Goal: Task Accomplishment & Management: Use online tool/utility

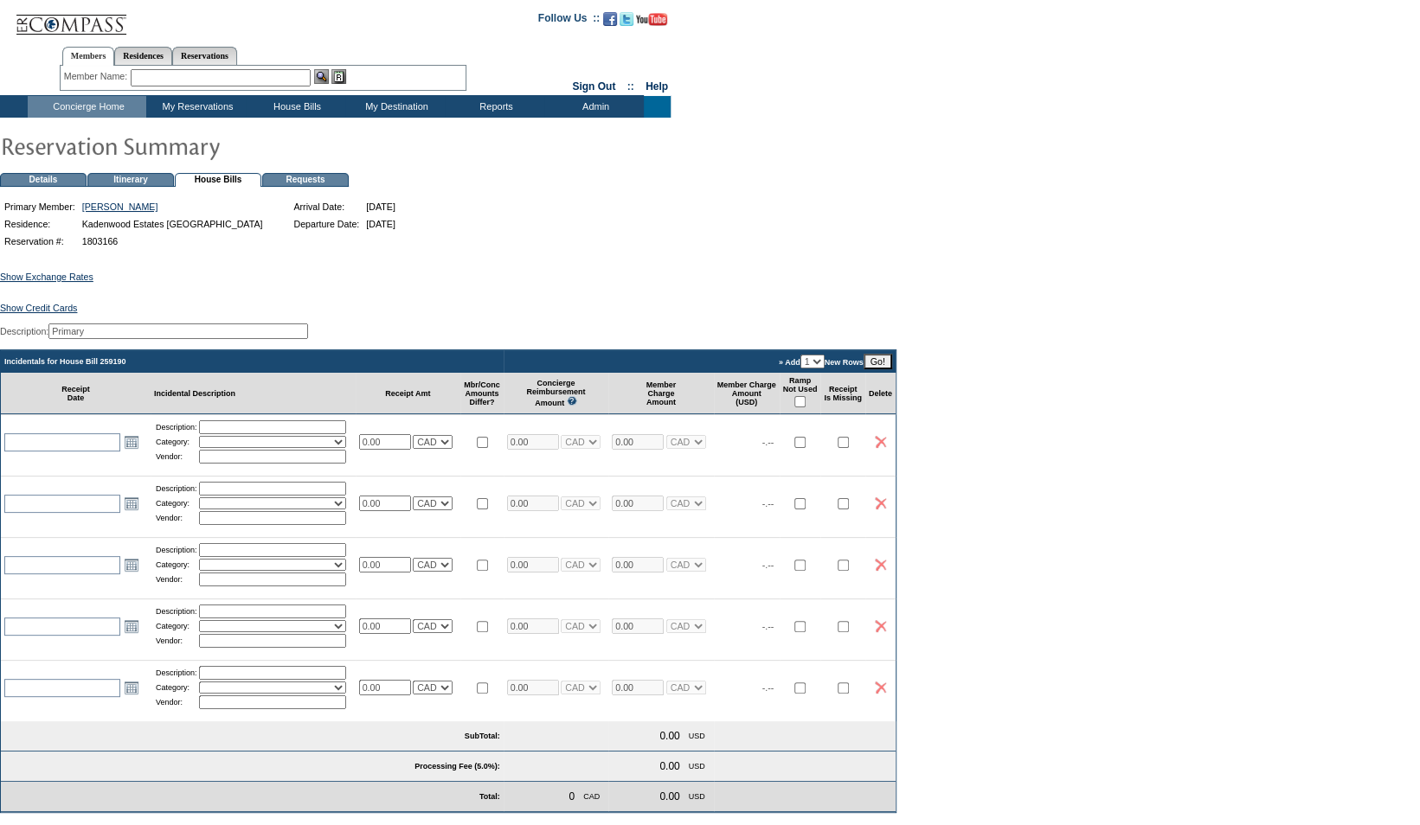
click at [805, 407] on input "checkbox" at bounding box center [799, 401] width 11 height 11
checkbox input "true"
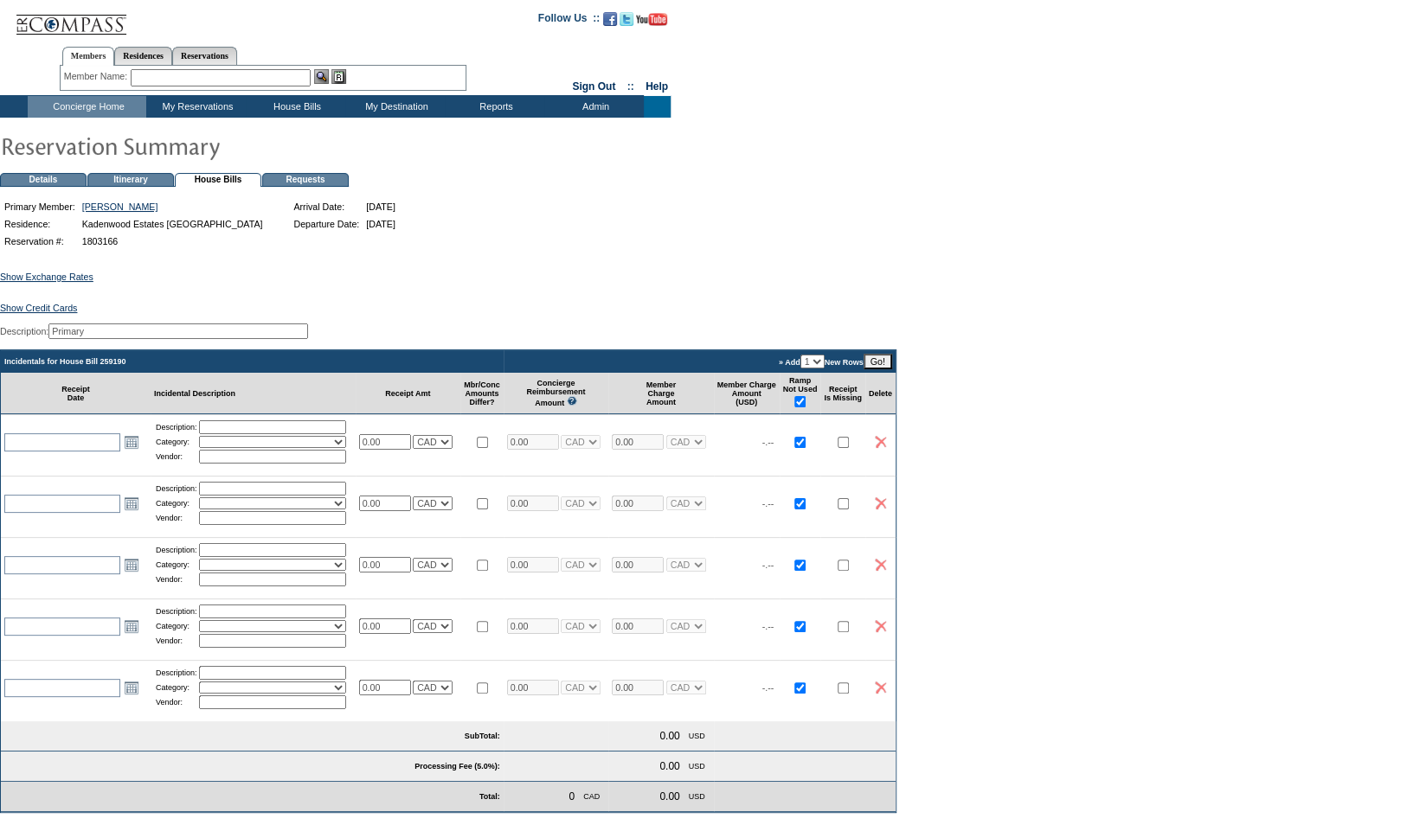
checkbox input "true"
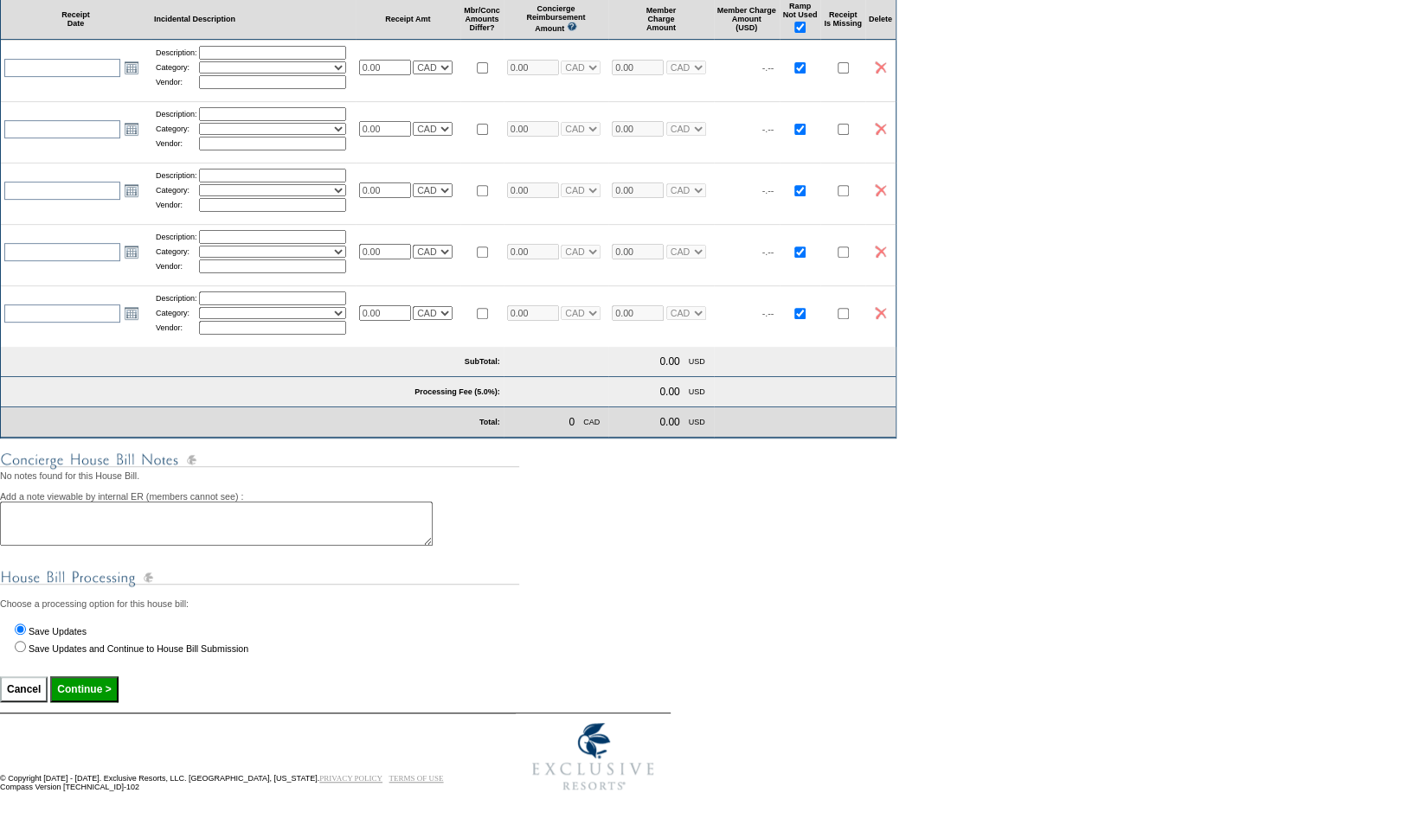
scroll to position [382, 0]
click at [96, 702] on input "Continue >" at bounding box center [83, 690] width 67 height 26
type input "Processing..."
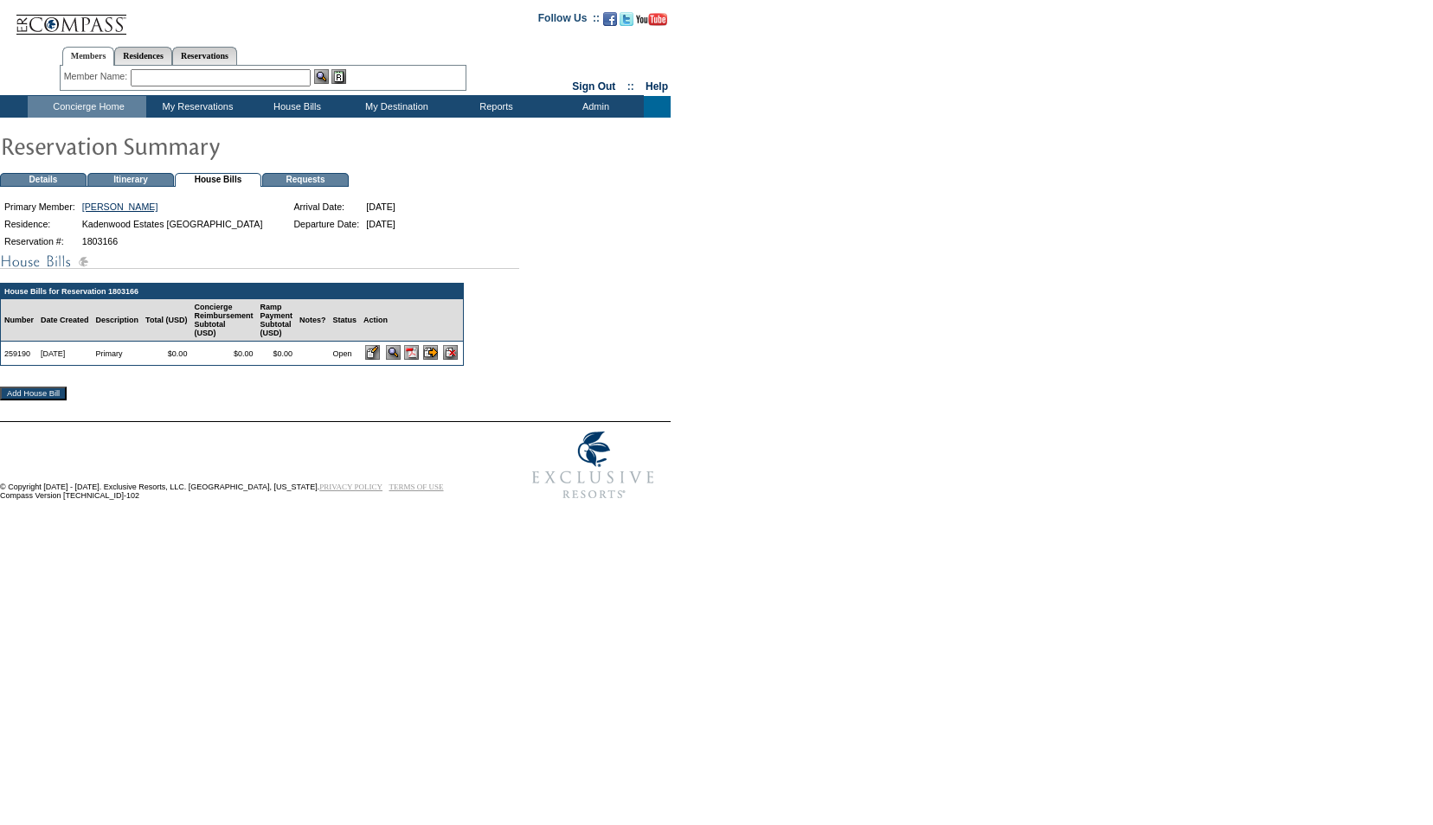
click at [438, 360] on input "image" at bounding box center [430, 352] width 15 height 15
